Goal: Find specific page/section: Find specific page/section

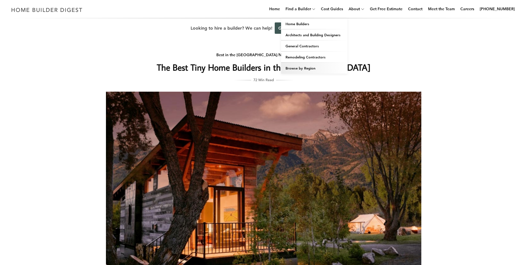
click at [302, 70] on link "Browse by Region" at bounding box center [314, 68] width 66 height 11
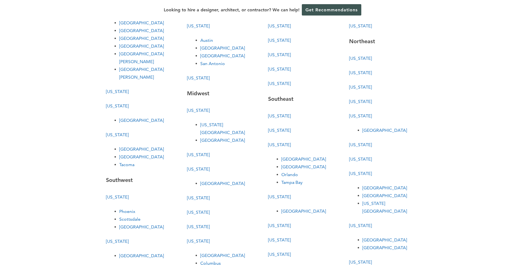
scroll to position [111, 0]
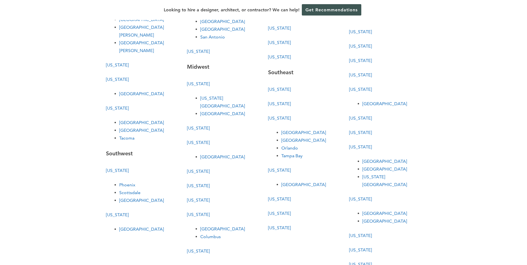
click at [281, 226] on link "[US_STATE]" at bounding box center [279, 227] width 23 height 5
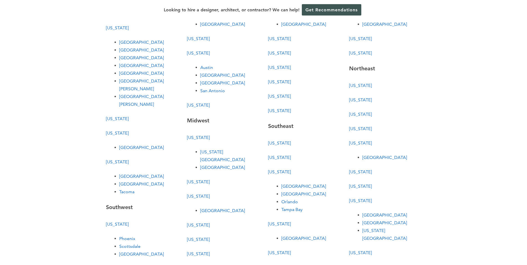
scroll to position [111, 0]
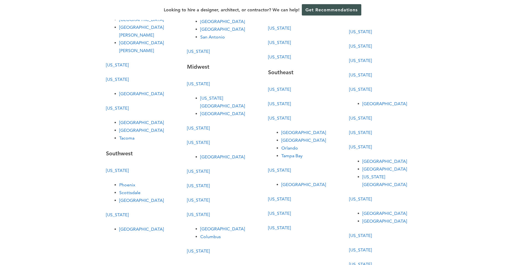
click at [279, 228] on link "[US_STATE]" at bounding box center [279, 227] width 23 height 5
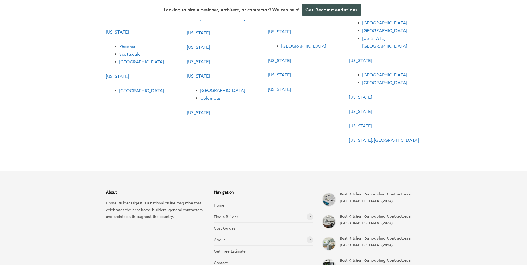
scroll to position [326, 0]
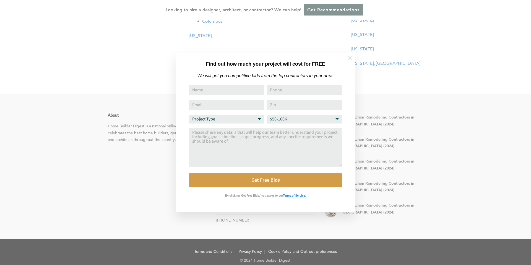
click at [351, 59] on icon at bounding box center [350, 58] width 4 height 4
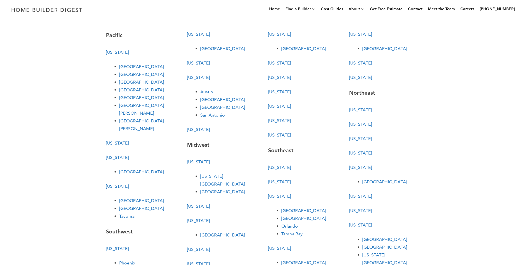
scroll to position [0, 0]
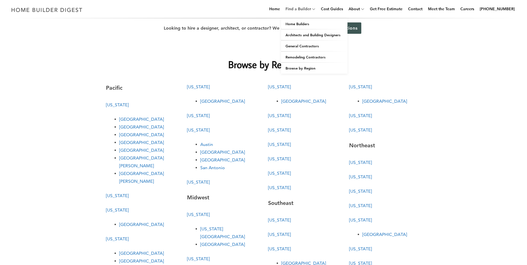
click at [311, 9] on link "Find a Builder" at bounding box center [297, 9] width 28 height 18
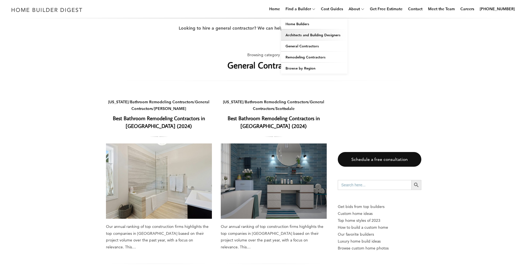
click at [305, 37] on link "Architects and Building Designers" at bounding box center [314, 34] width 66 height 11
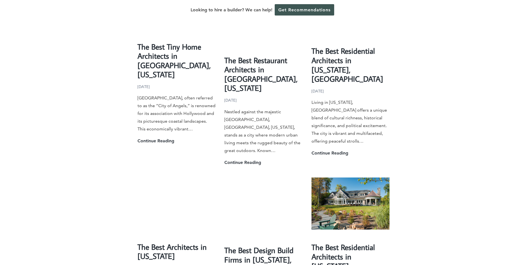
scroll to position [996, 0]
